Goal: Task Accomplishment & Management: Manage account settings

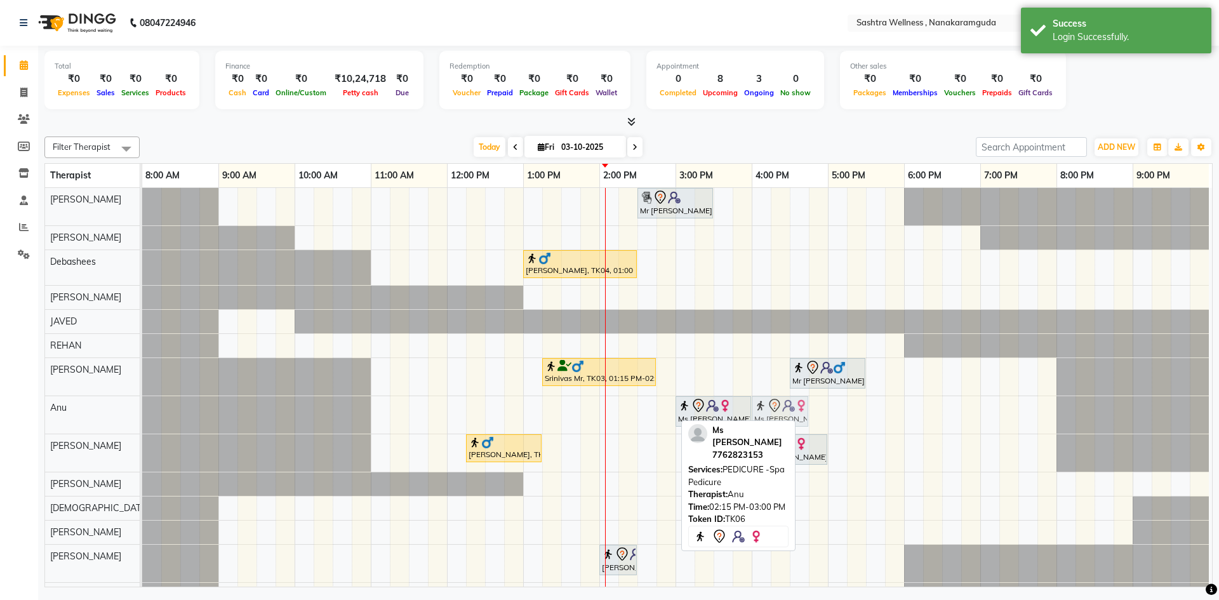
drag, startPoint x: 652, startPoint y: 410, endPoint x: 791, endPoint y: 414, distance: 138.4
click at [142, 414] on div "Ms [PERSON_NAME], TK06, 02:15 PM-03:00 PM, PEDICURE -Spa Pedicure Ms [PERSON_NA…" at bounding box center [142, 414] width 0 height 37
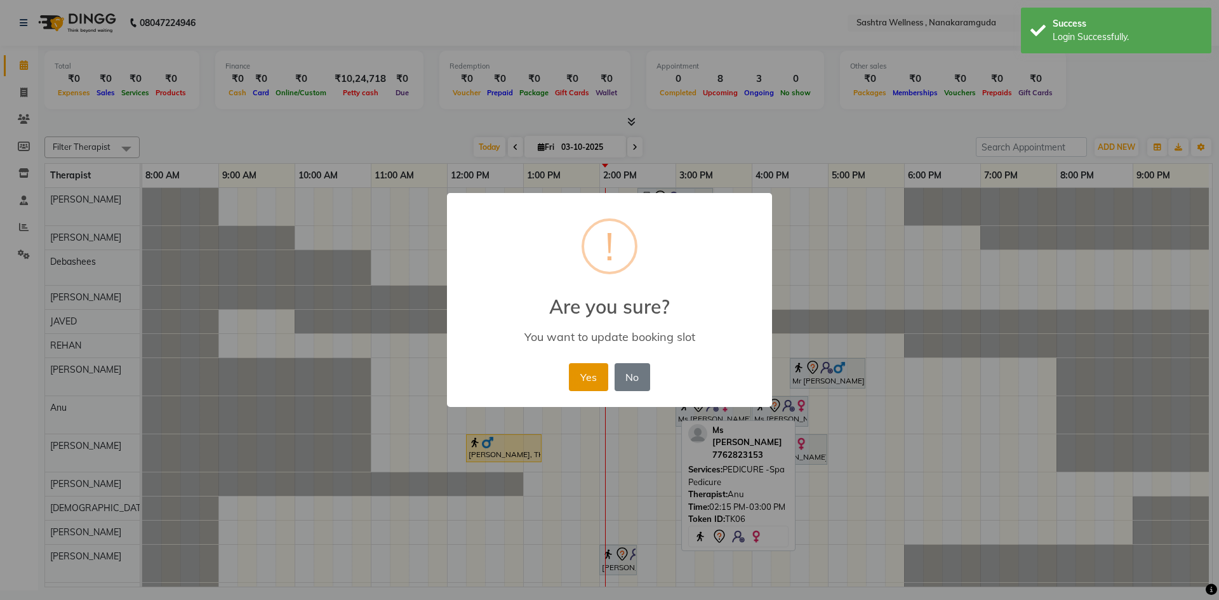
click at [590, 383] on button "Yes" at bounding box center [588, 377] width 39 height 28
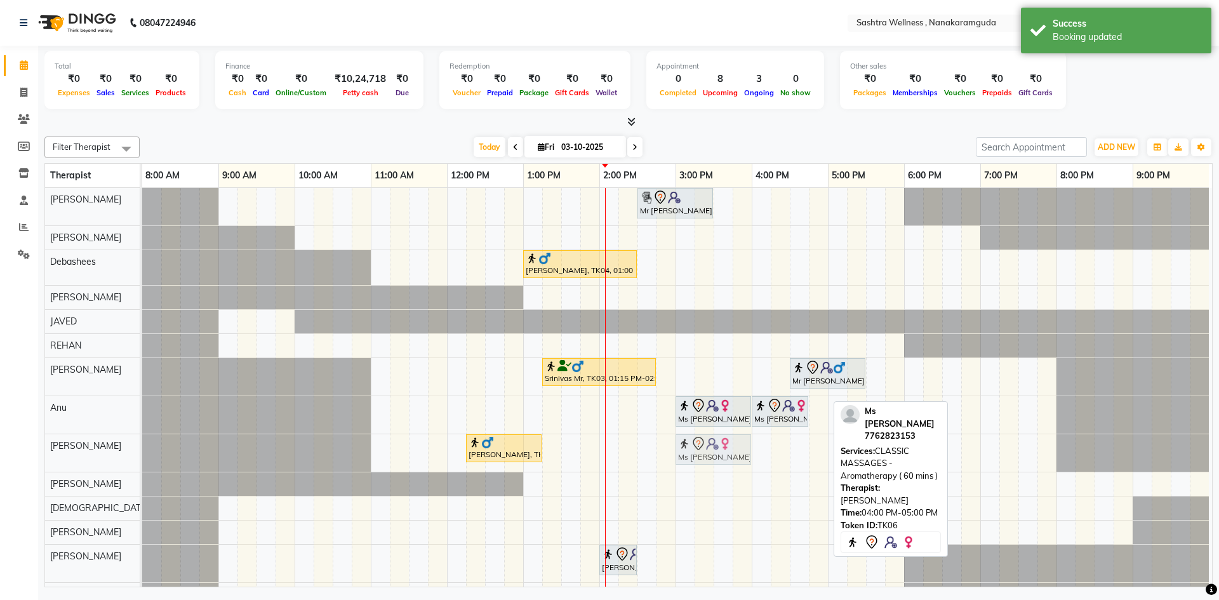
drag, startPoint x: 811, startPoint y: 454, endPoint x: 744, endPoint y: 456, distance: 67.3
click at [142, 456] on div "[PERSON_NAME], TK02, 12:15 PM-01:15 PM, CLASSIC MASSAGES -Aromatherapy ( 60 min…" at bounding box center [142, 452] width 0 height 37
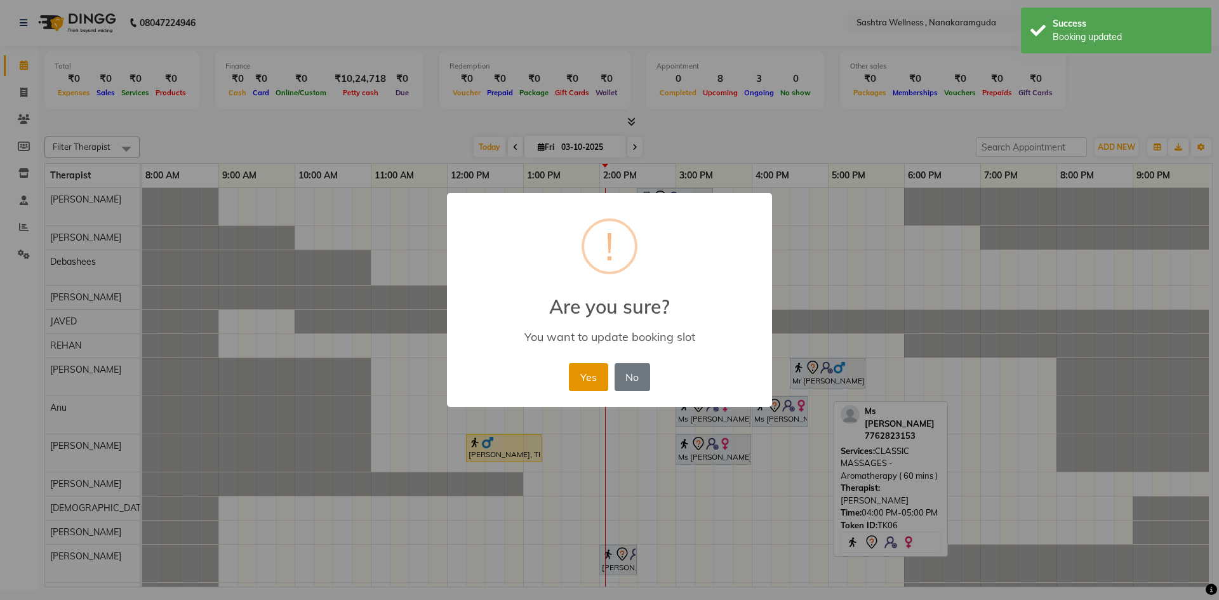
click at [600, 376] on button "Yes" at bounding box center [588, 377] width 39 height 28
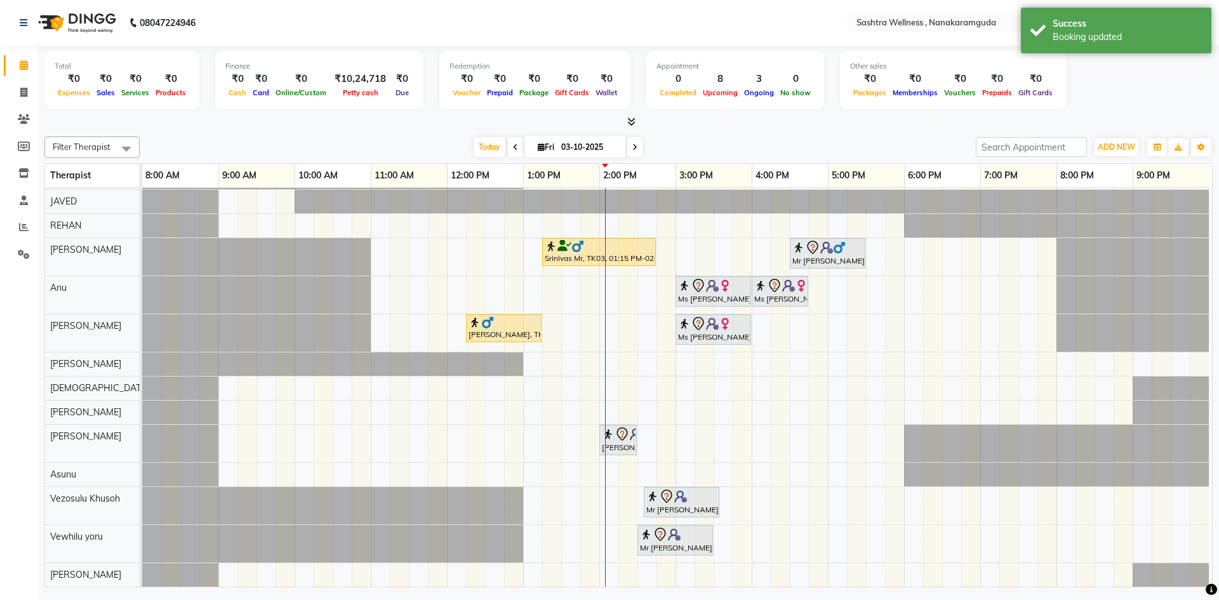
scroll to position [129, 0]
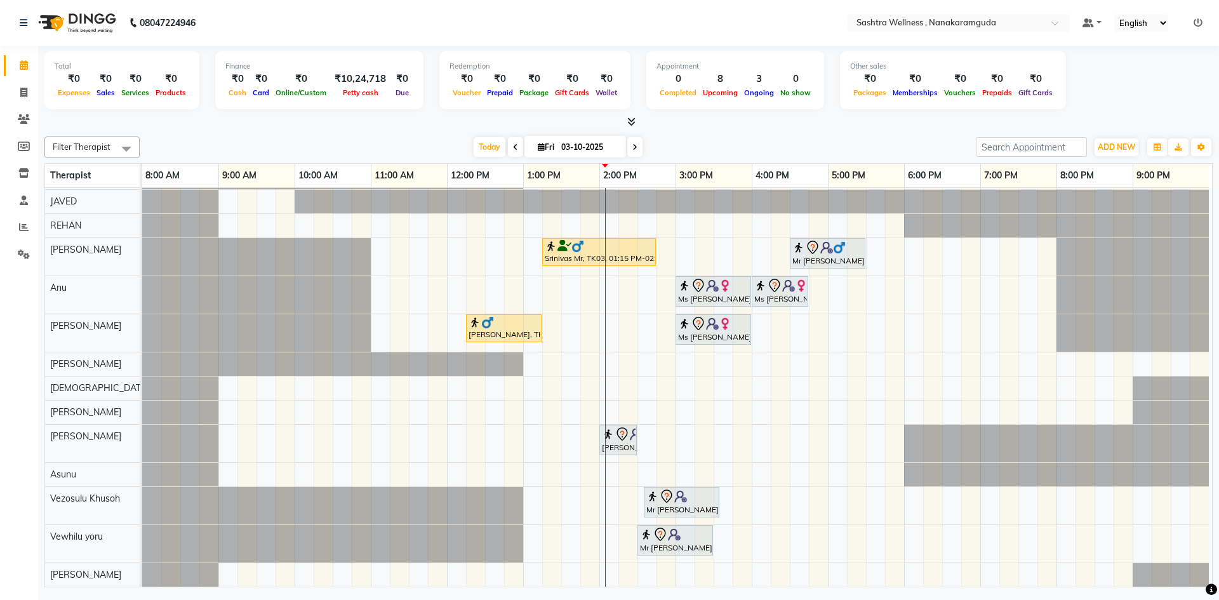
click at [94, 138] on span "Filter Therapist" at bounding box center [91, 147] width 95 height 22
click at [1199, 25] on icon at bounding box center [1197, 22] width 9 height 9
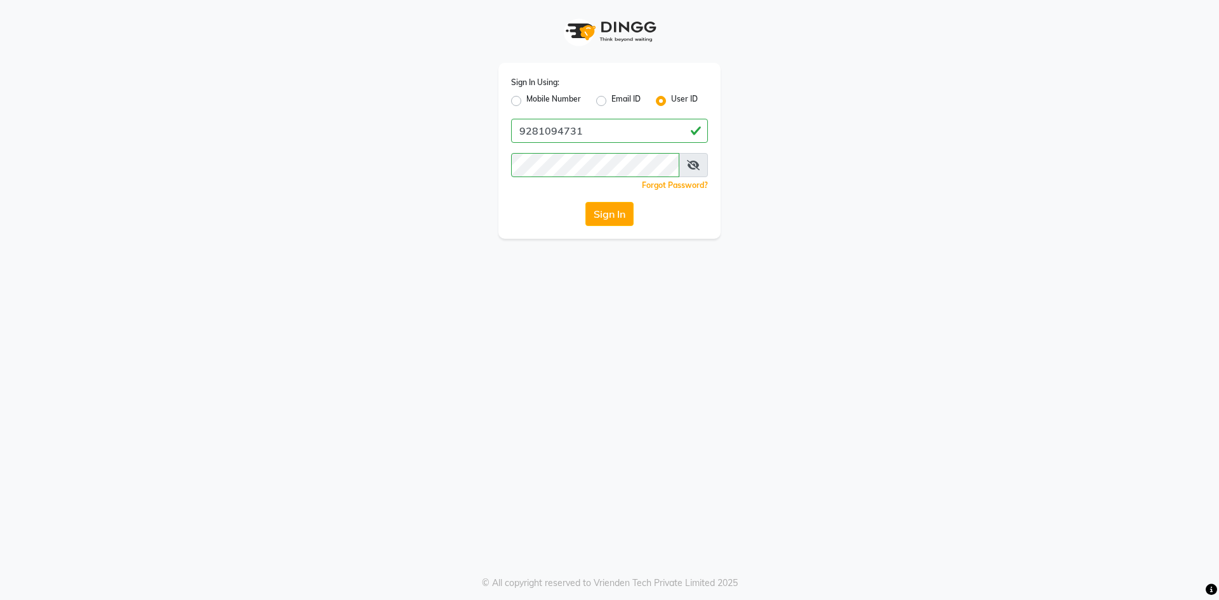
click at [565, 102] on label "Mobile Number" at bounding box center [553, 100] width 55 height 15
click at [534, 102] on input "Mobile Number" at bounding box center [530, 97] width 8 height 8
radio input "true"
radio input "false"
click at [619, 131] on input "Username" at bounding box center [630, 131] width 154 height 24
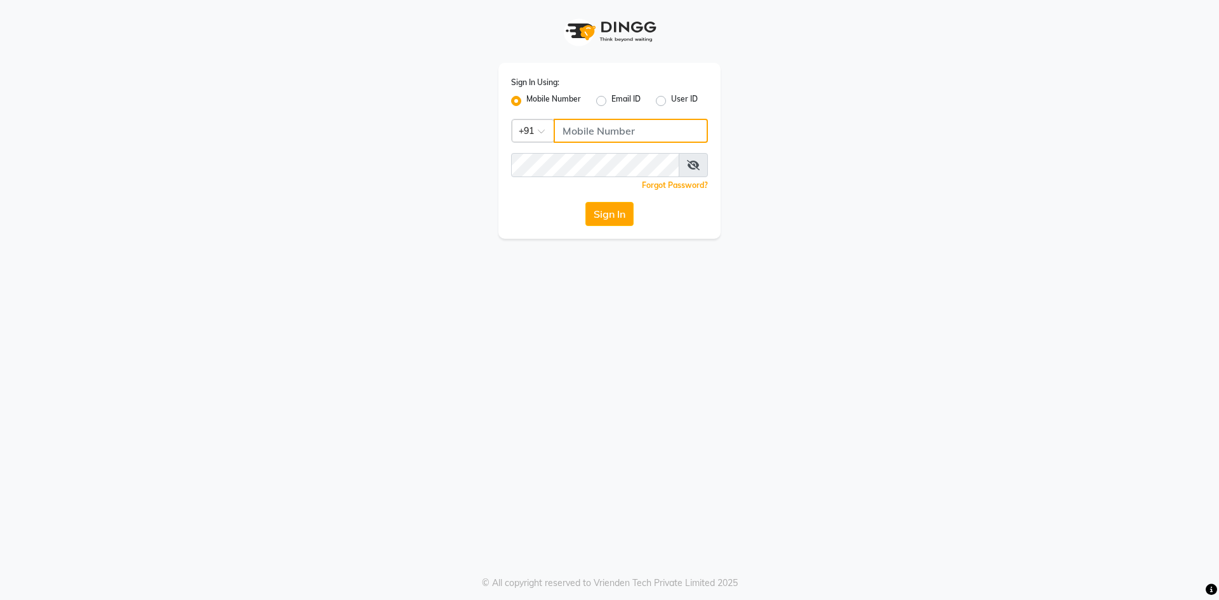
type input "8919070740"
click at [608, 211] on button "Sign In" at bounding box center [609, 214] width 48 height 24
